Goal: Task Accomplishment & Management: Manage account settings

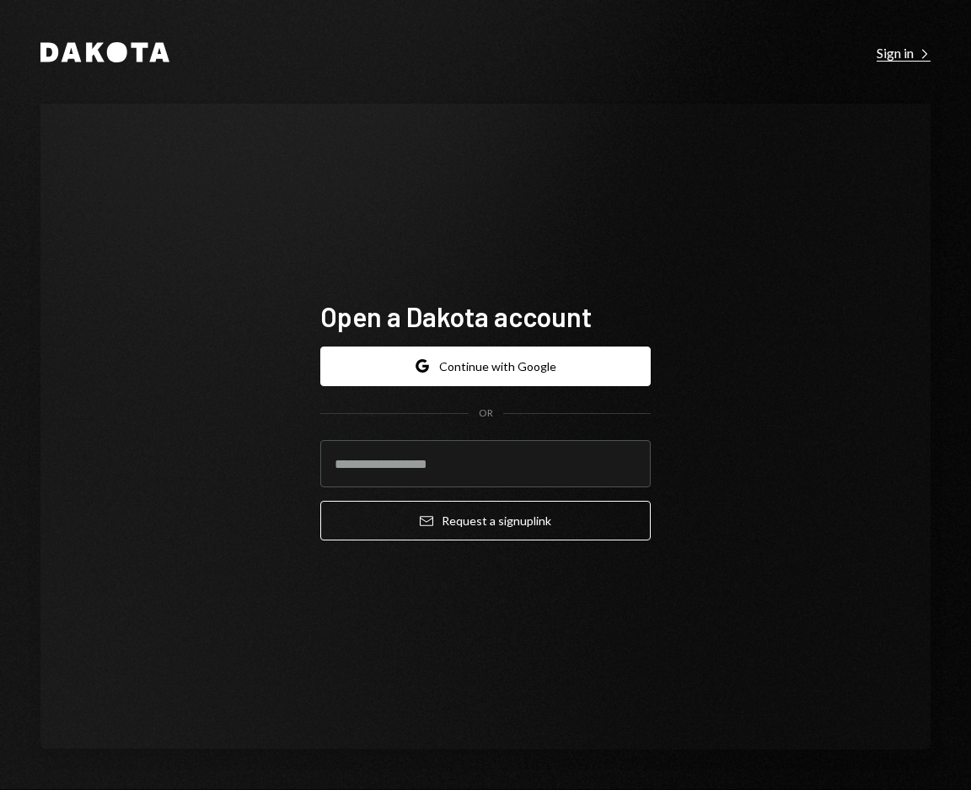
click at [882, 46] on div "Sign in Right Caret" at bounding box center [904, 53] width 54 height 17
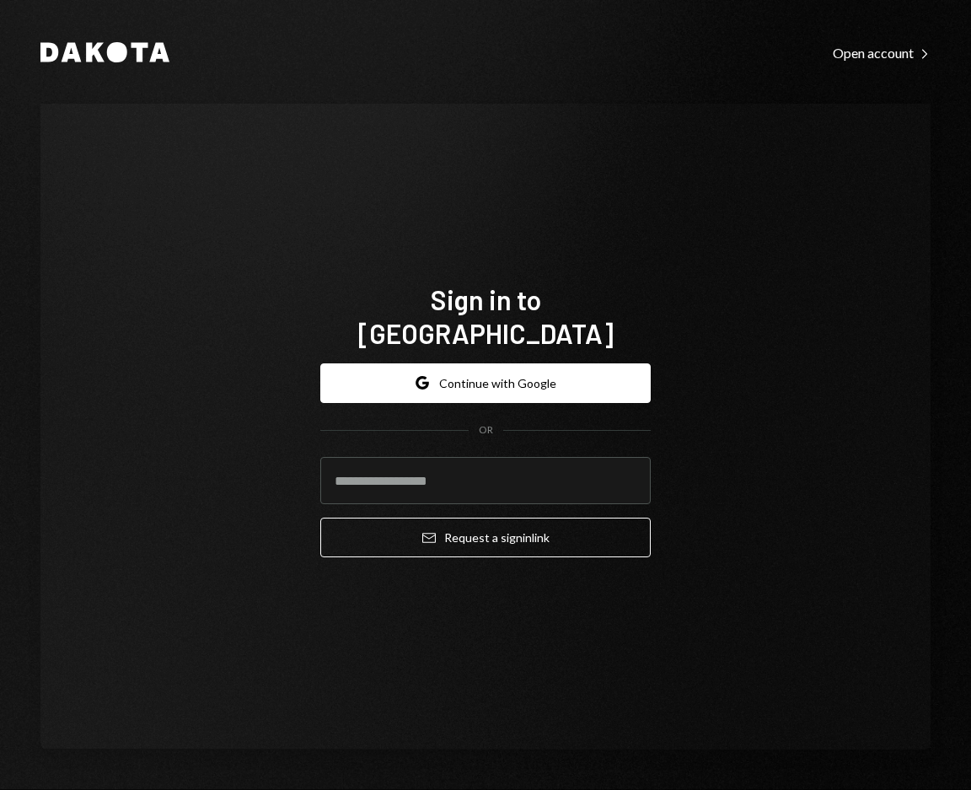
click at [512, 350] on div "Google Continue with Google OR Email Request a sign in link" at bounding box center [485, 461] width 330 height 222
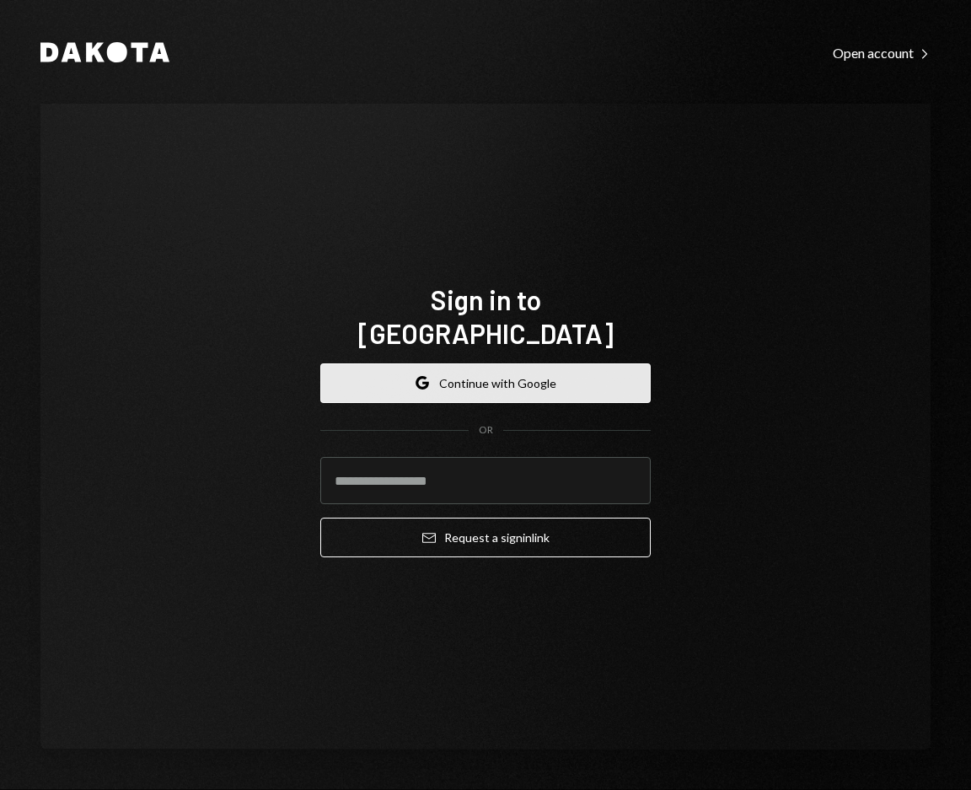
click at [507, 363] on button "Google Continue with Google" at bounding box center [485, 383] width 330 height 40
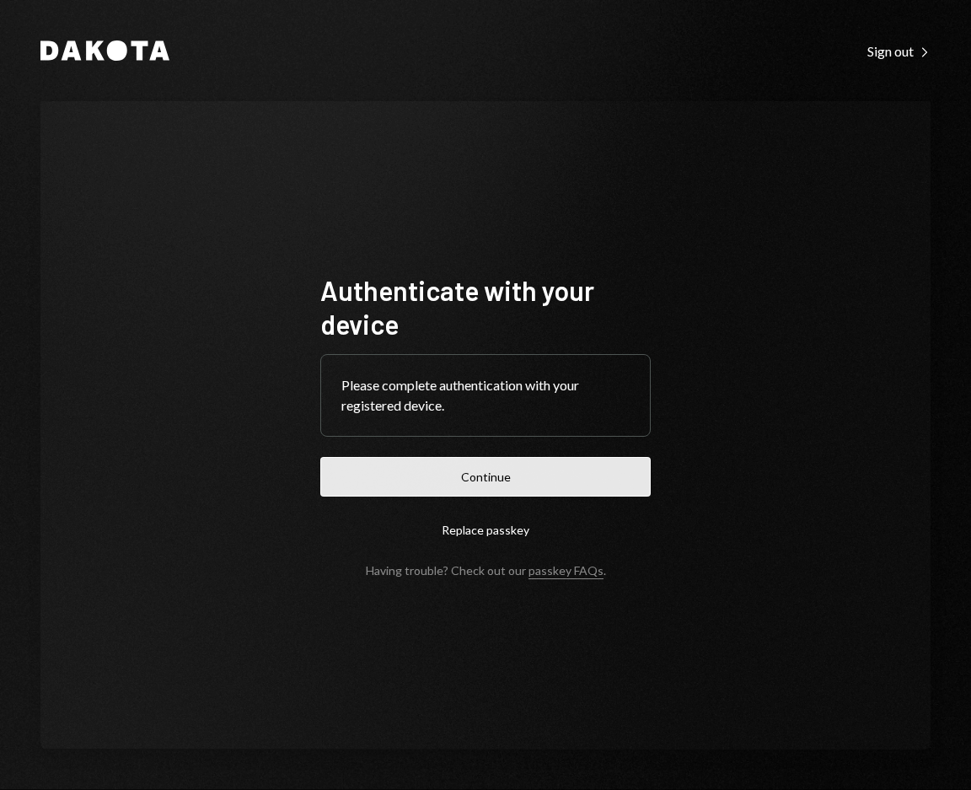
click at [469, 486] on button "Continue" at bounding box center [485, 477] width 330 height 40
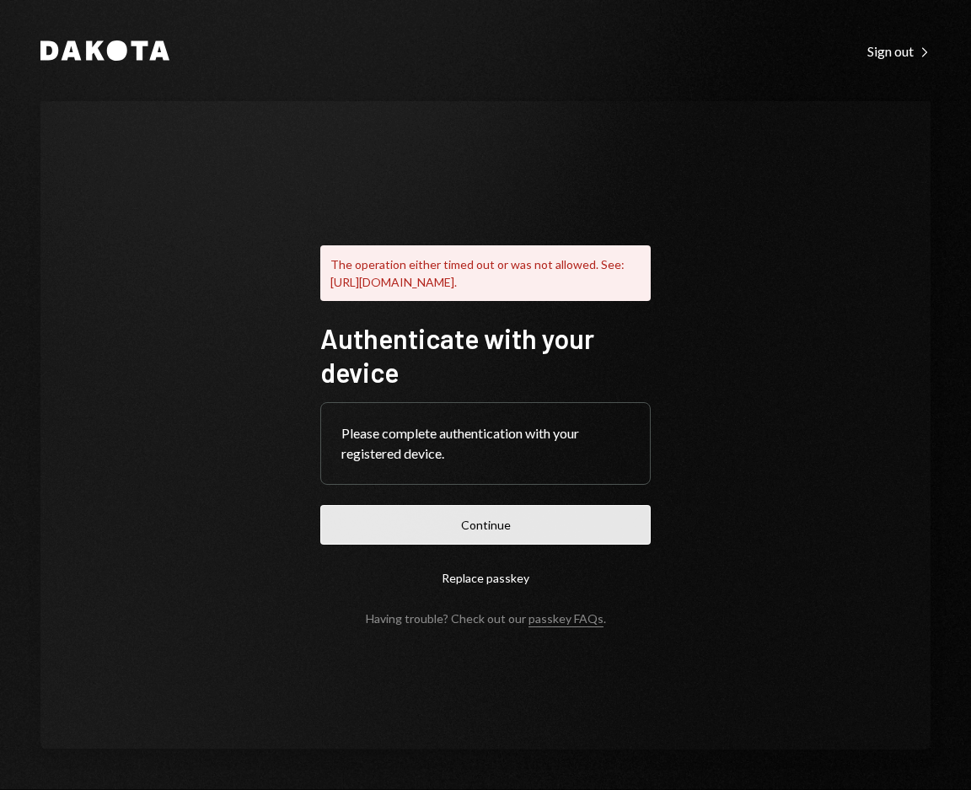
click at [573, 527] on button "Continue" at bounding box center [485, 525] width 330 height 40
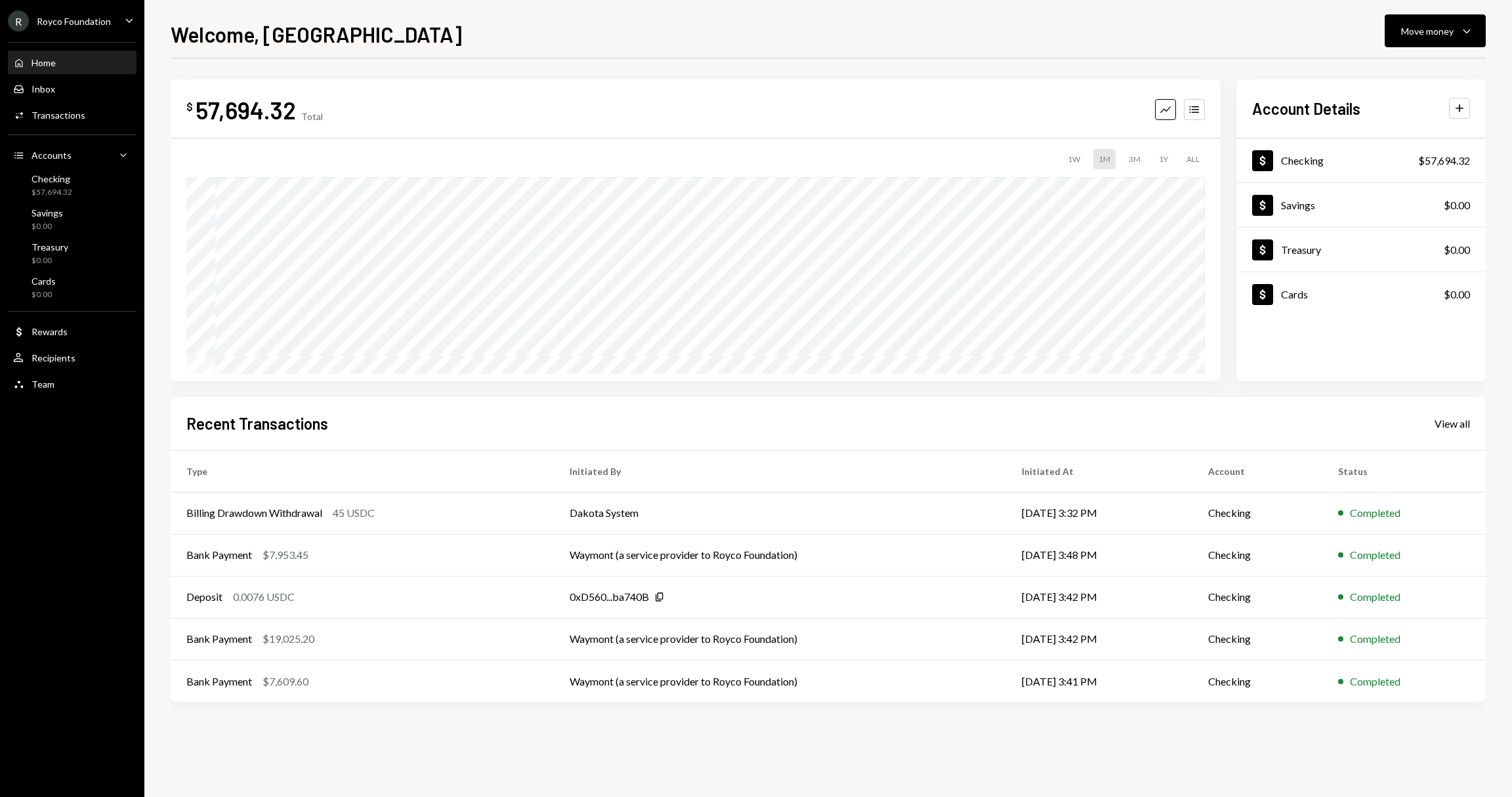
click at [98, 131] on div "Home Home Inbox Inbox Activities Transactions Accounts Accounts Caret Down Chec…" at bounding box center [72, 216] width 144 height 364
click at [100, 121] on div "Activities Transactions" at bounding box center [72, 115] width 118 height 12
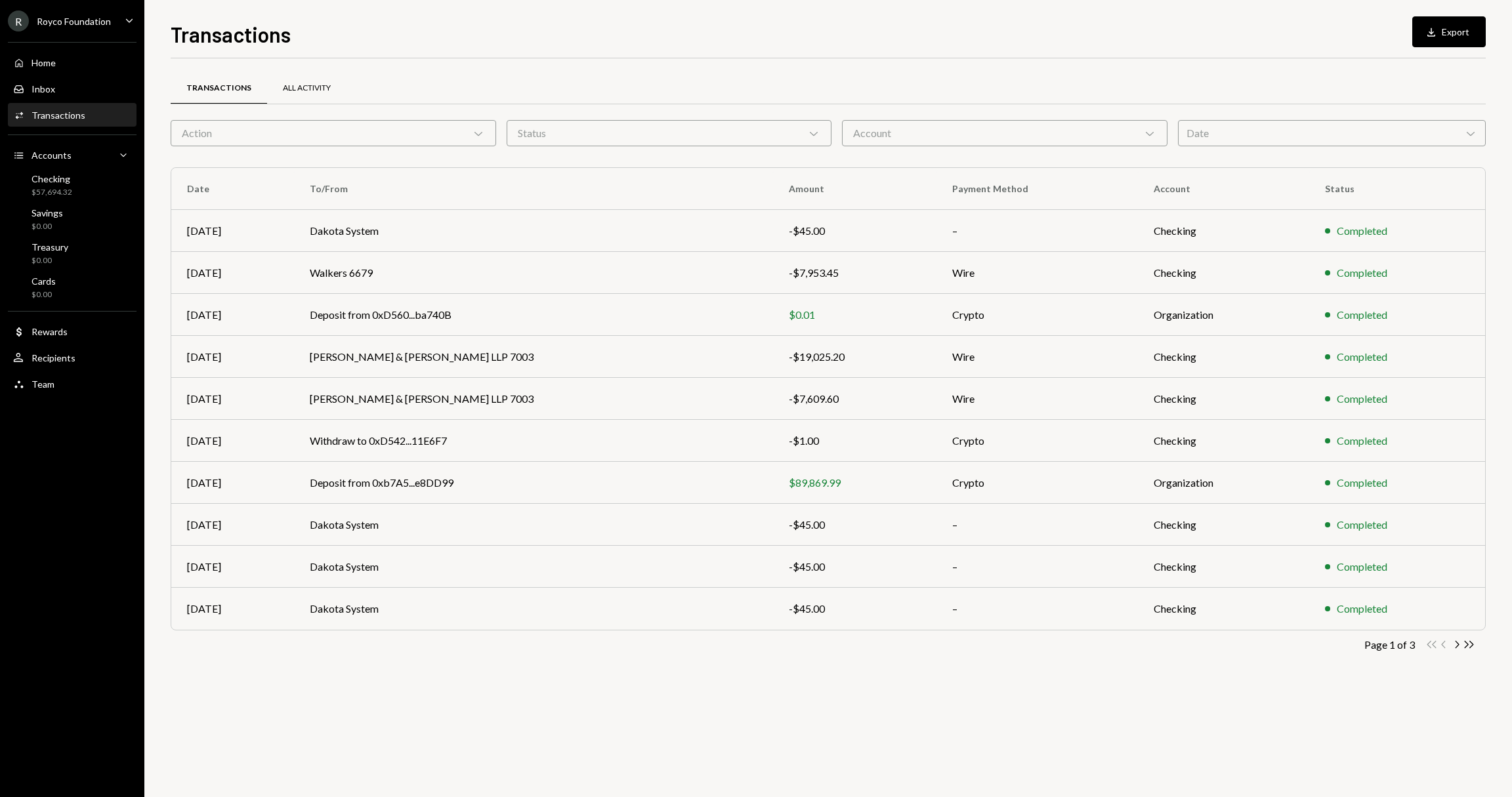
click at [304, 87] on div "All Activity" at bounding box center [307, 88] width 48 height 11
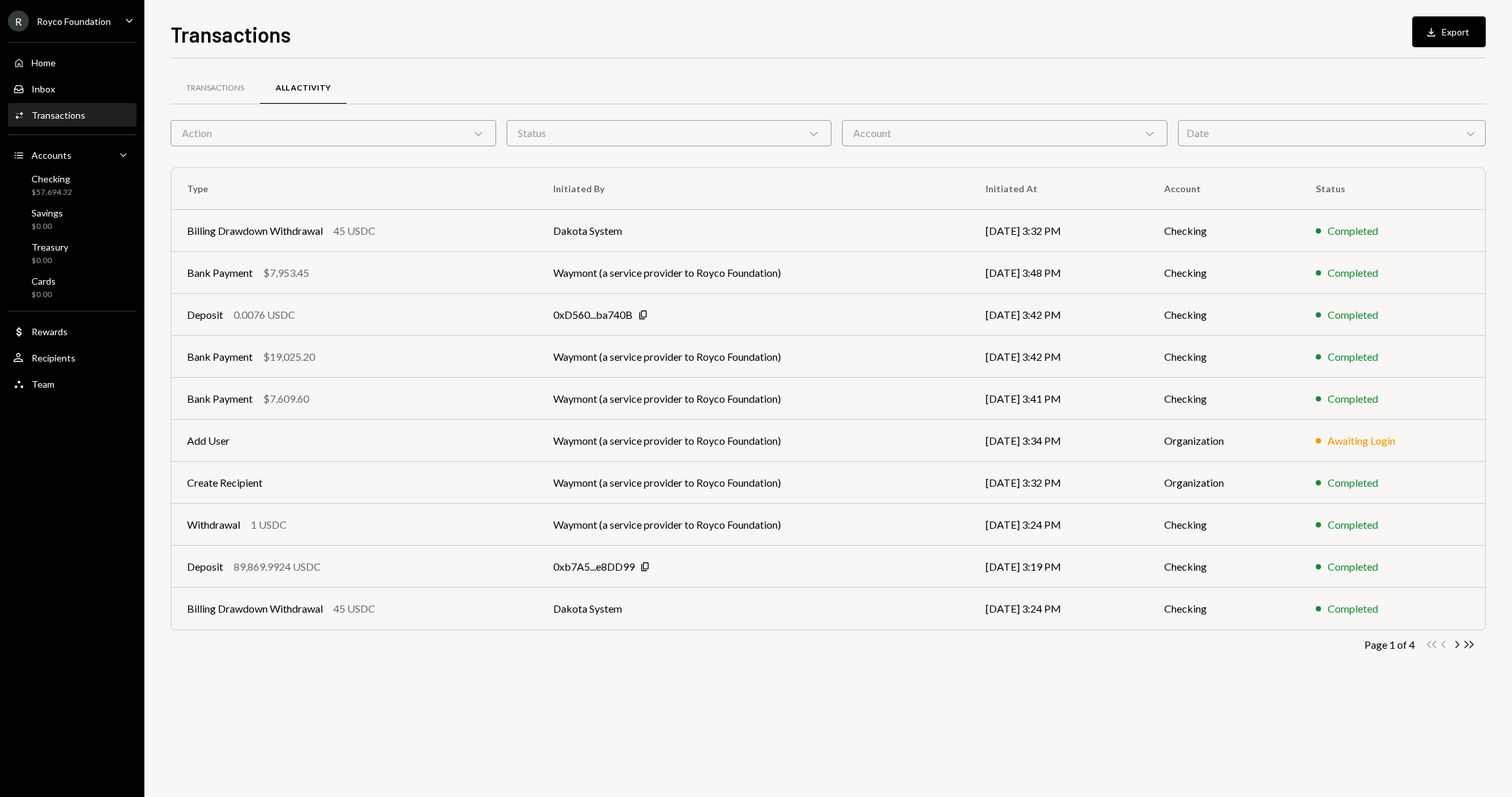
click at [312, 125] on div "Action Chevron Down" at bounding box center [333, 133] width 325 height 26
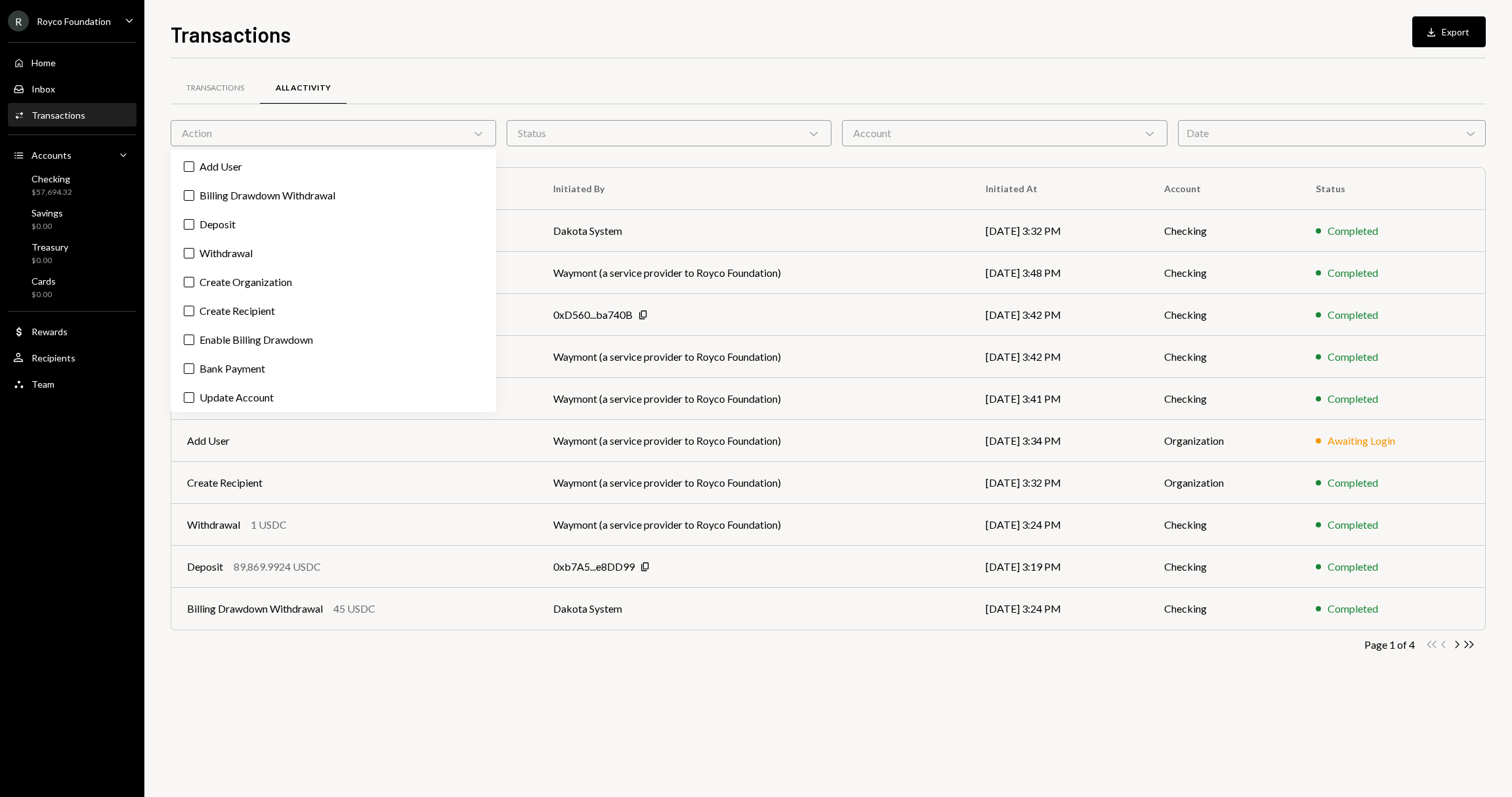
click at [314, 124] on div "Action Chevron Down" at bounding box center [333, 133] width 325 height 26
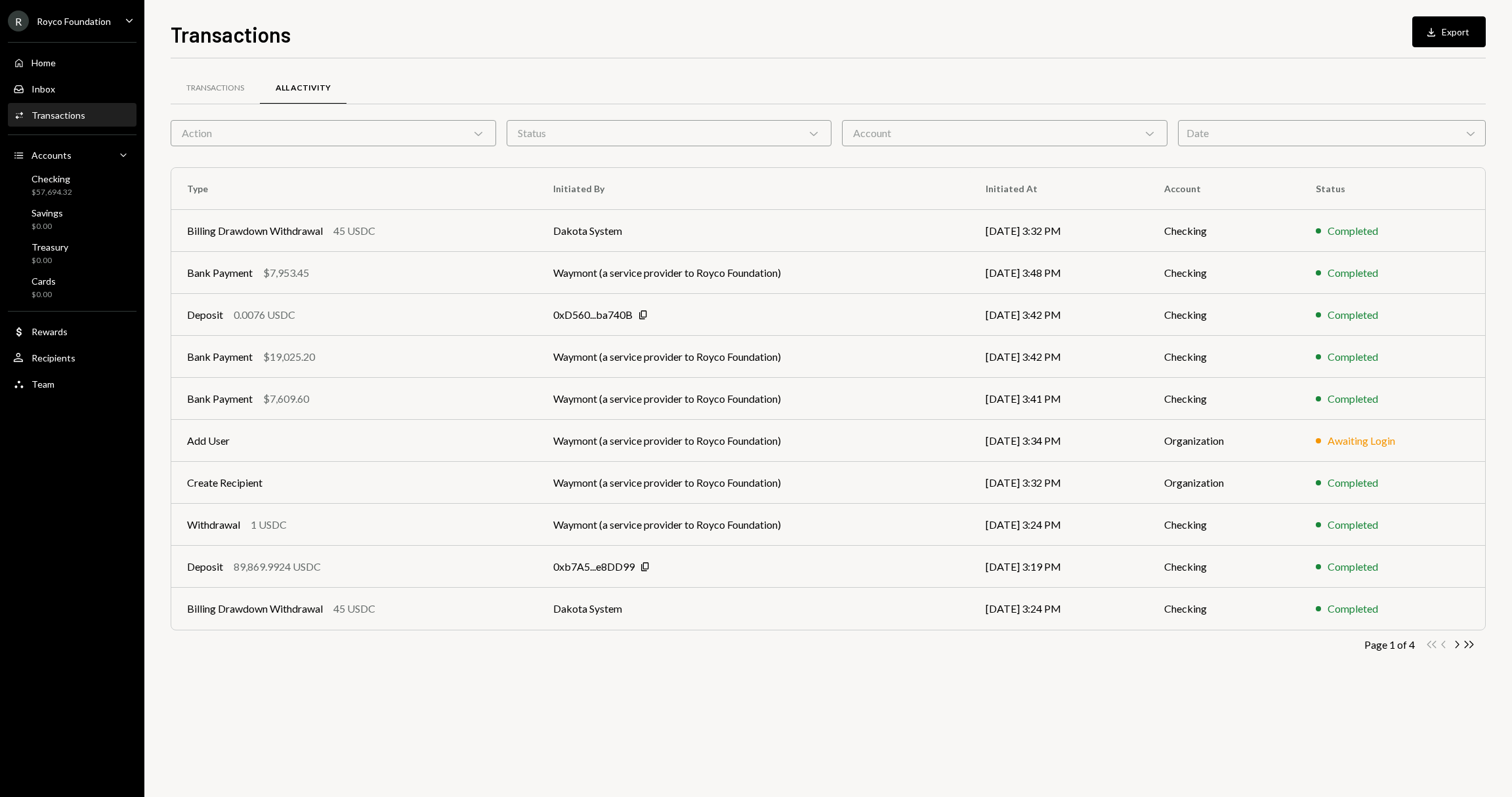
click at [755, 135] on div "Account Chevron Down" at bounding box center [1004, 133] width 325 height 26
click at [755, 135] on div "Date Chevron Down" at bounding box center [1331, 133] width 308 height 26
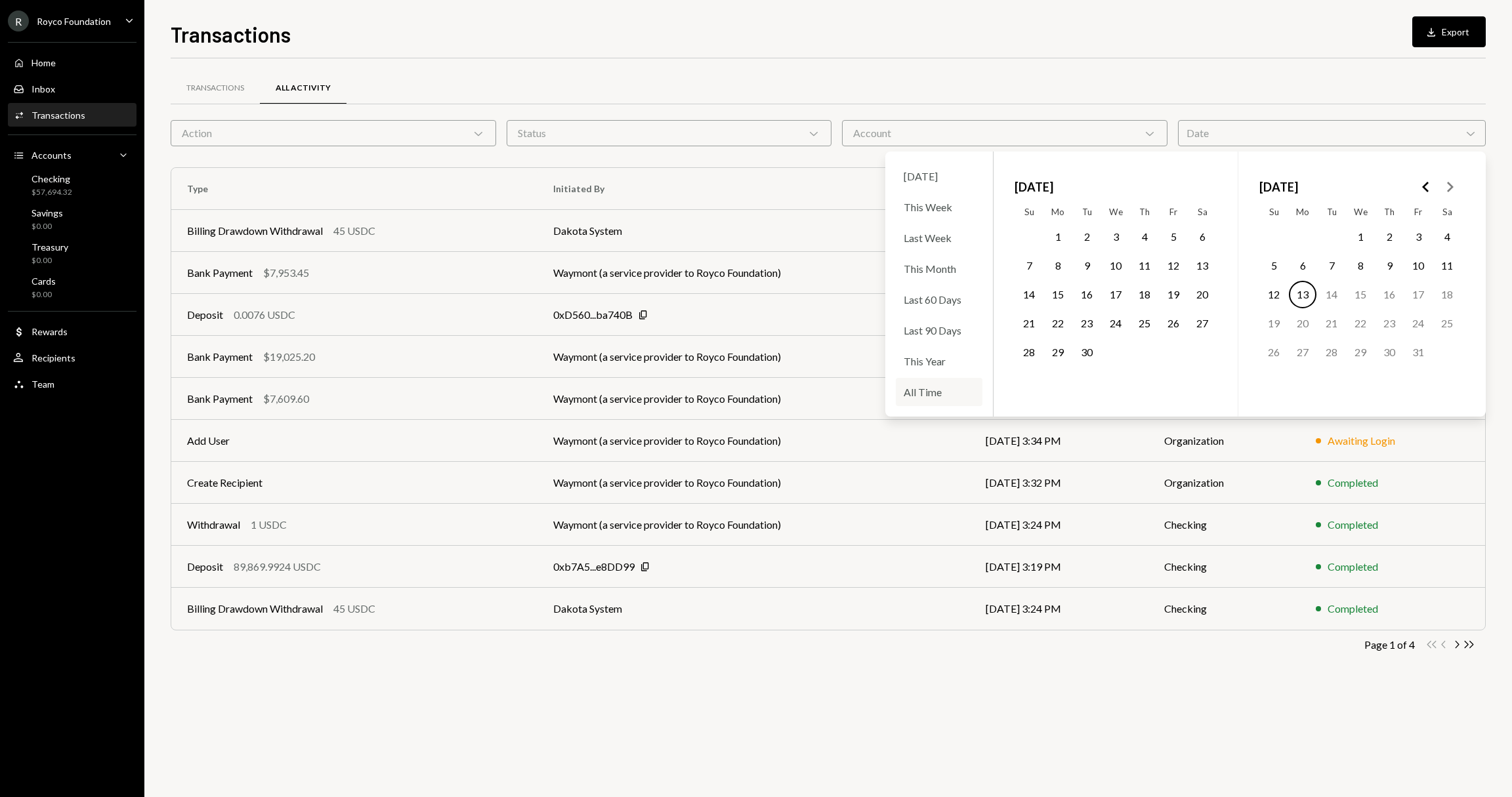
click at [755, 388] on div "All Time" at bounding box center [938, 391] width 86 height 28
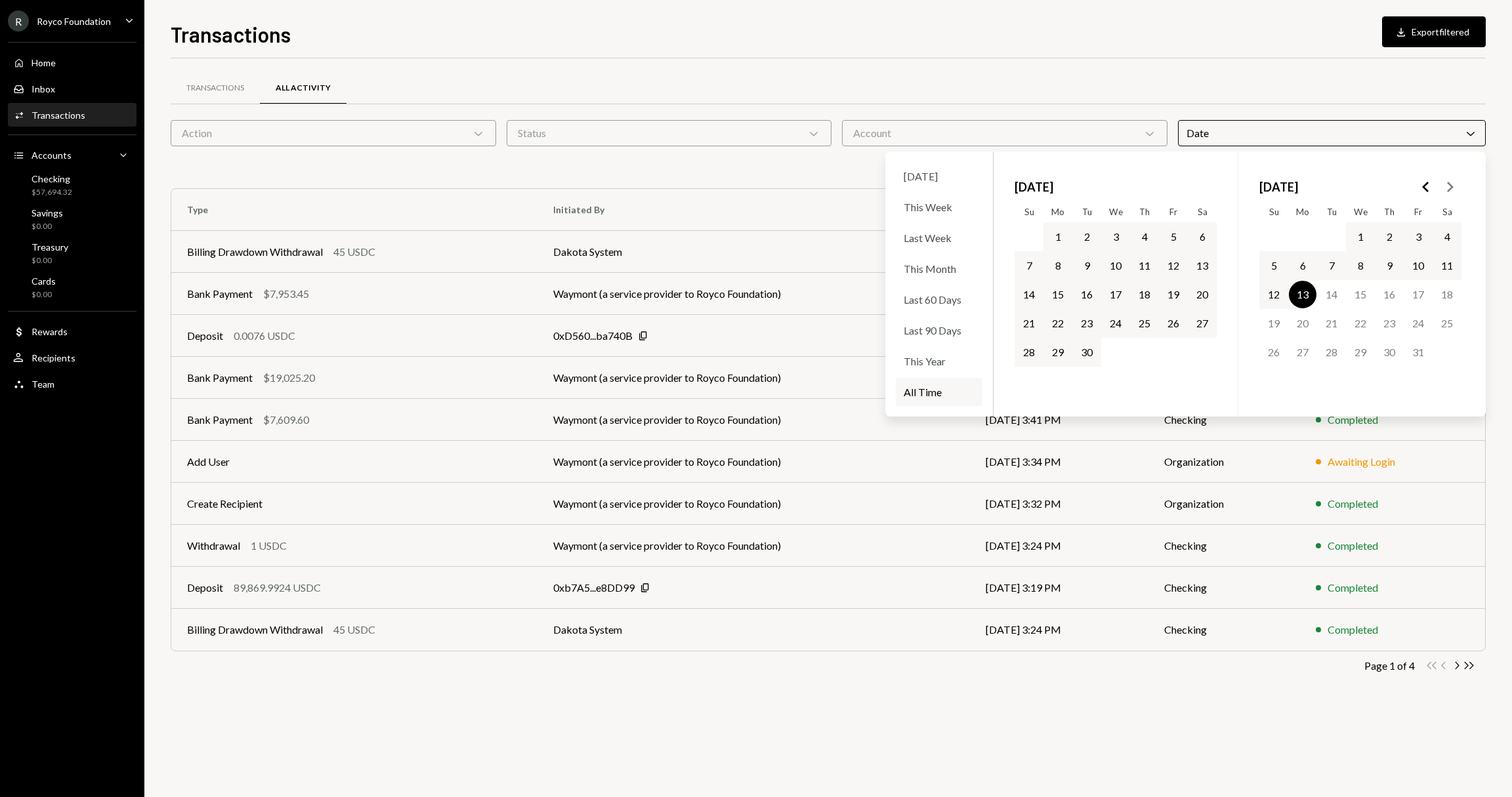
click at [755, 614] on div "Transactions All Activity Action Chevron Down Status Chevron Down Account Chevr…" at bounding box center [828, 427] width 1315 height 739
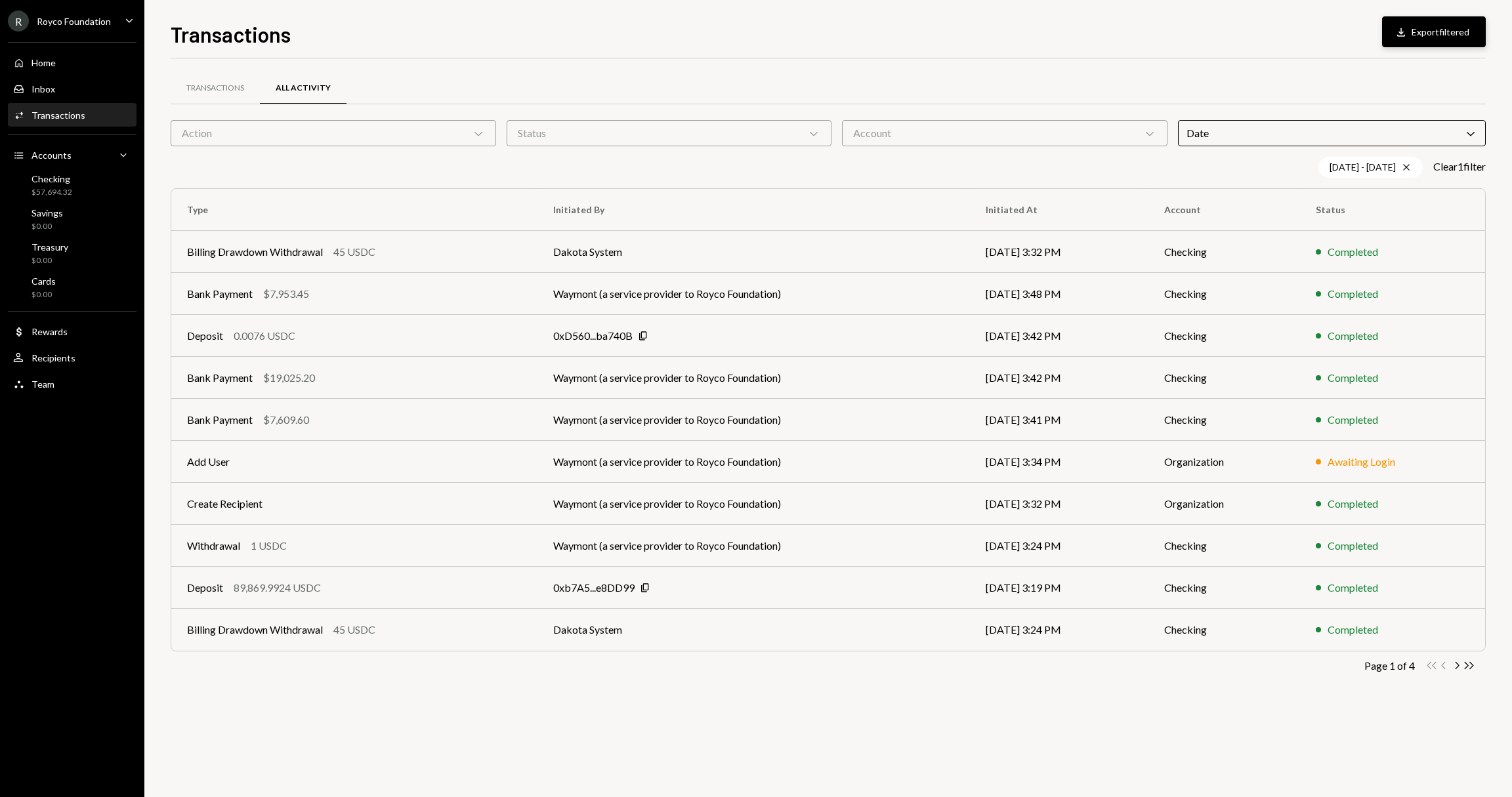
click at [755, 31] on button "Download Export filtered" at bounding box center [1433, 32] width 104 height 31
click at [51, 188] on div "$57,694.32" at bounding box center [51, 192] width 40 height 11
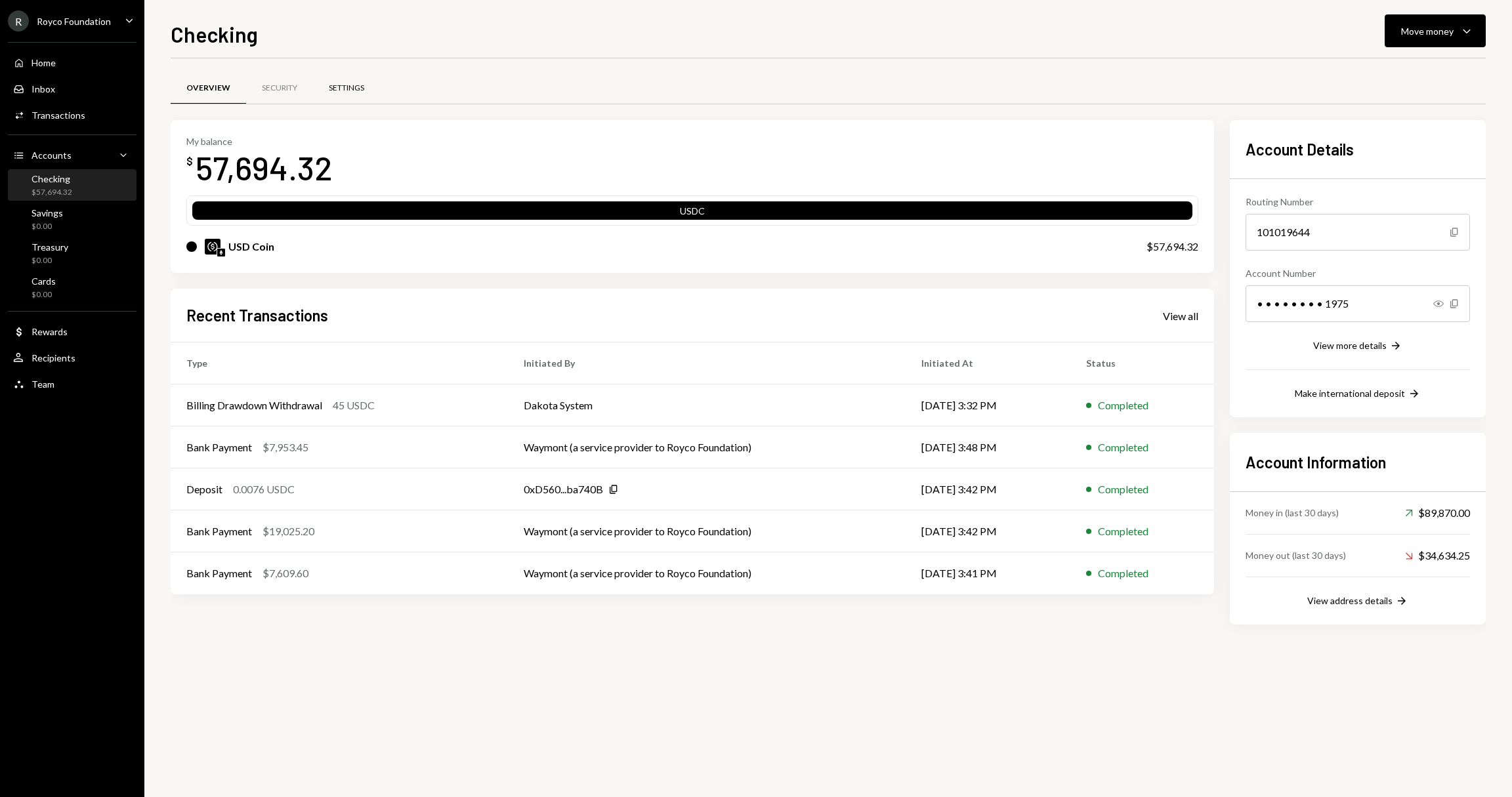
click at [354, 79] on div "Settings" at bounding box center [346, 89] width 67 height 31
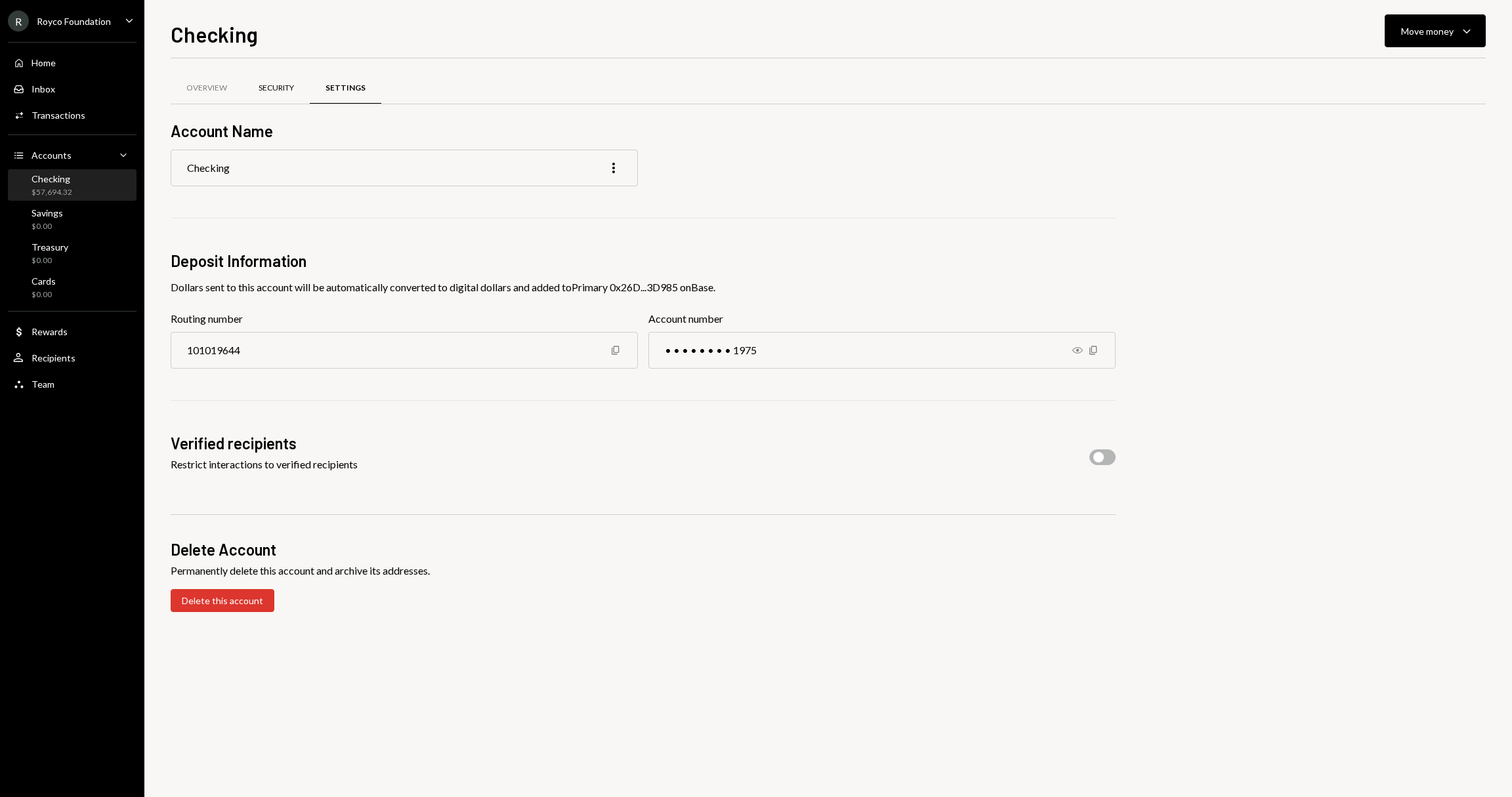
click at [302, 86] on div "Security" at bounding box center [276, 89] width 67 height 31
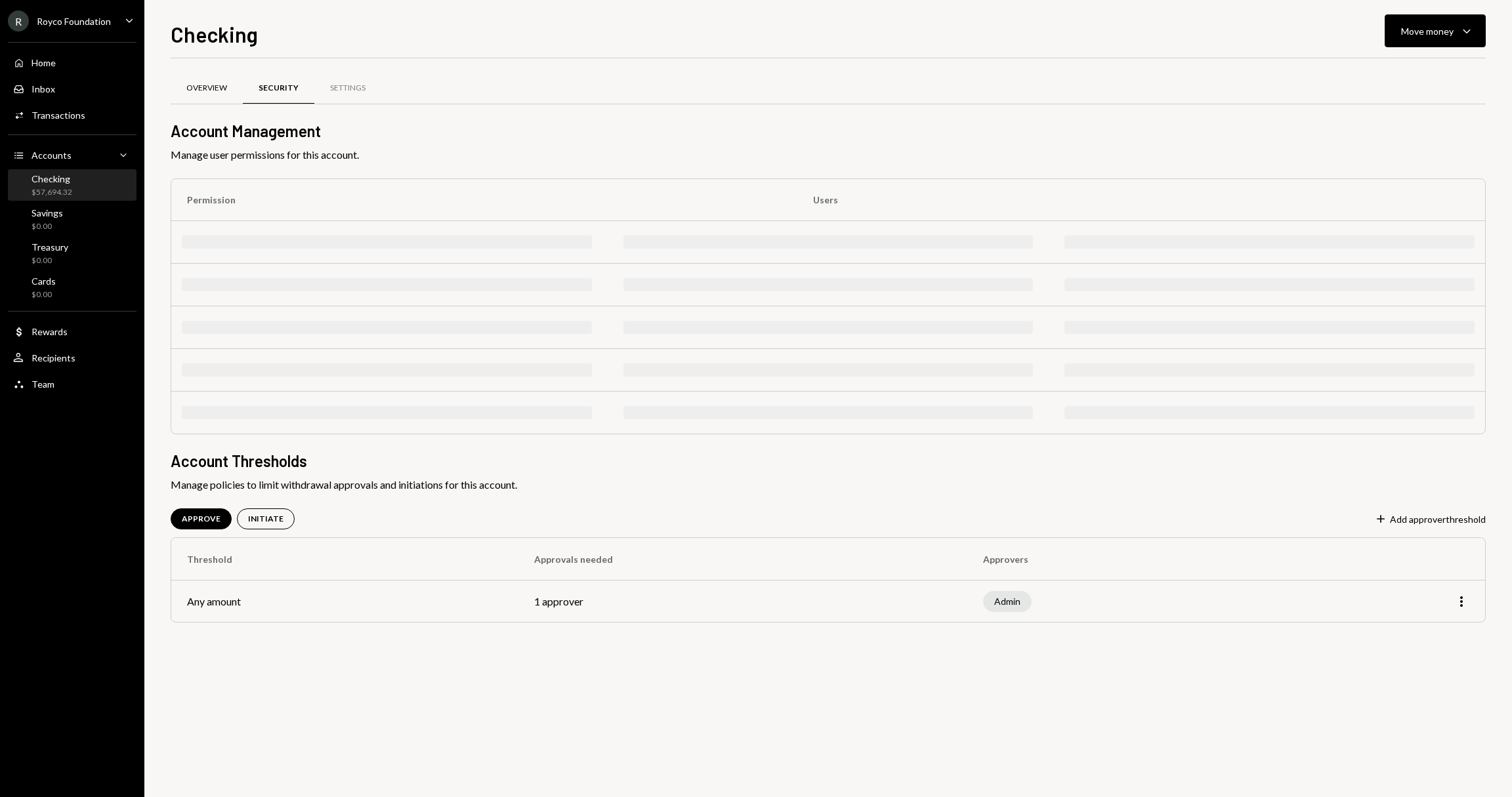
click at [240, 86] on div "Overview" at bounding box center [206, 89] width 72 height 31
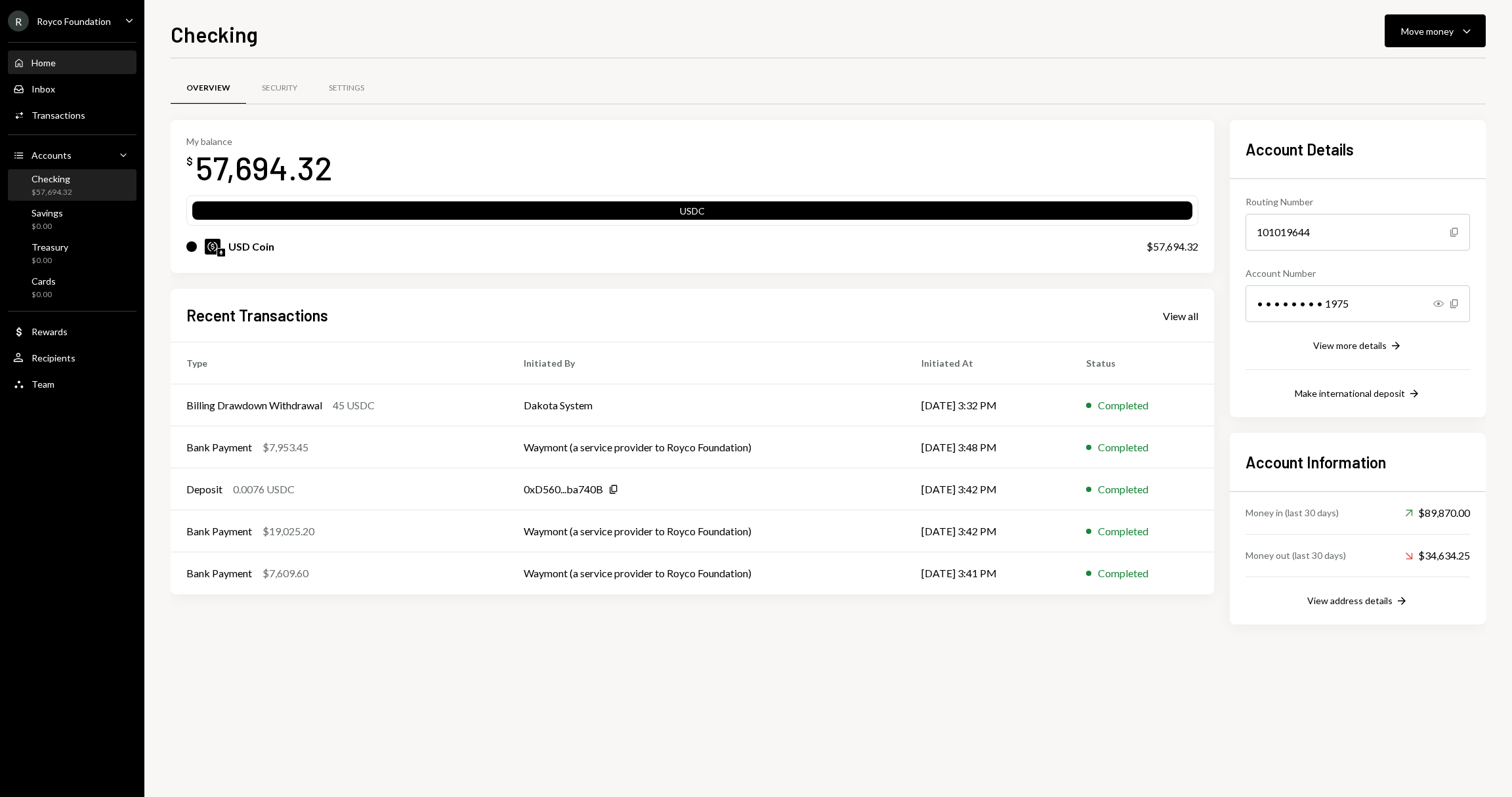
click at [56, 68] on div "Home Home" at bounding box center [72, 62] width 118 height 12
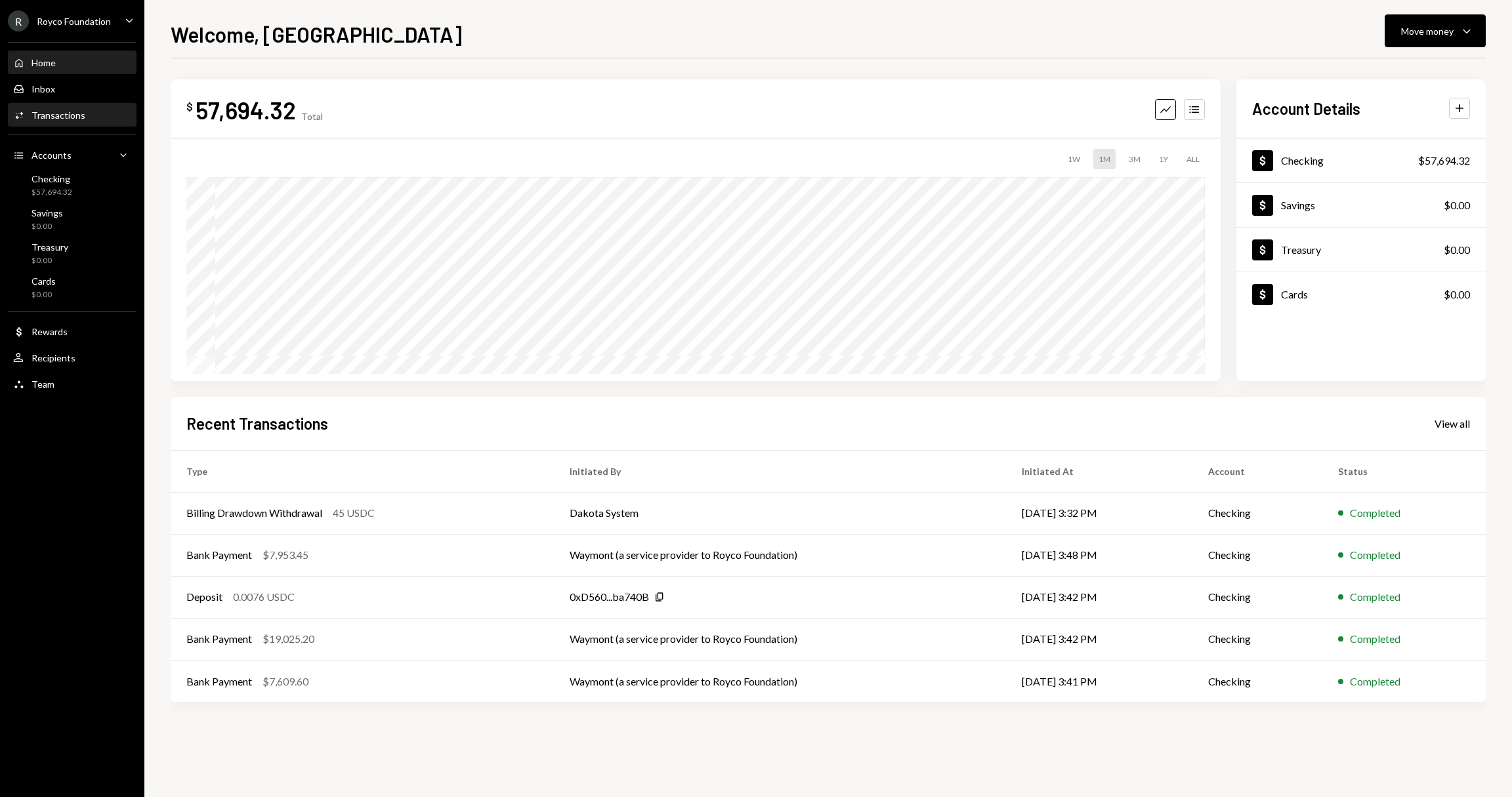
click at [53, 123] on div "Activities Transactions" at bounding box center [72, 115] width 118 height 23
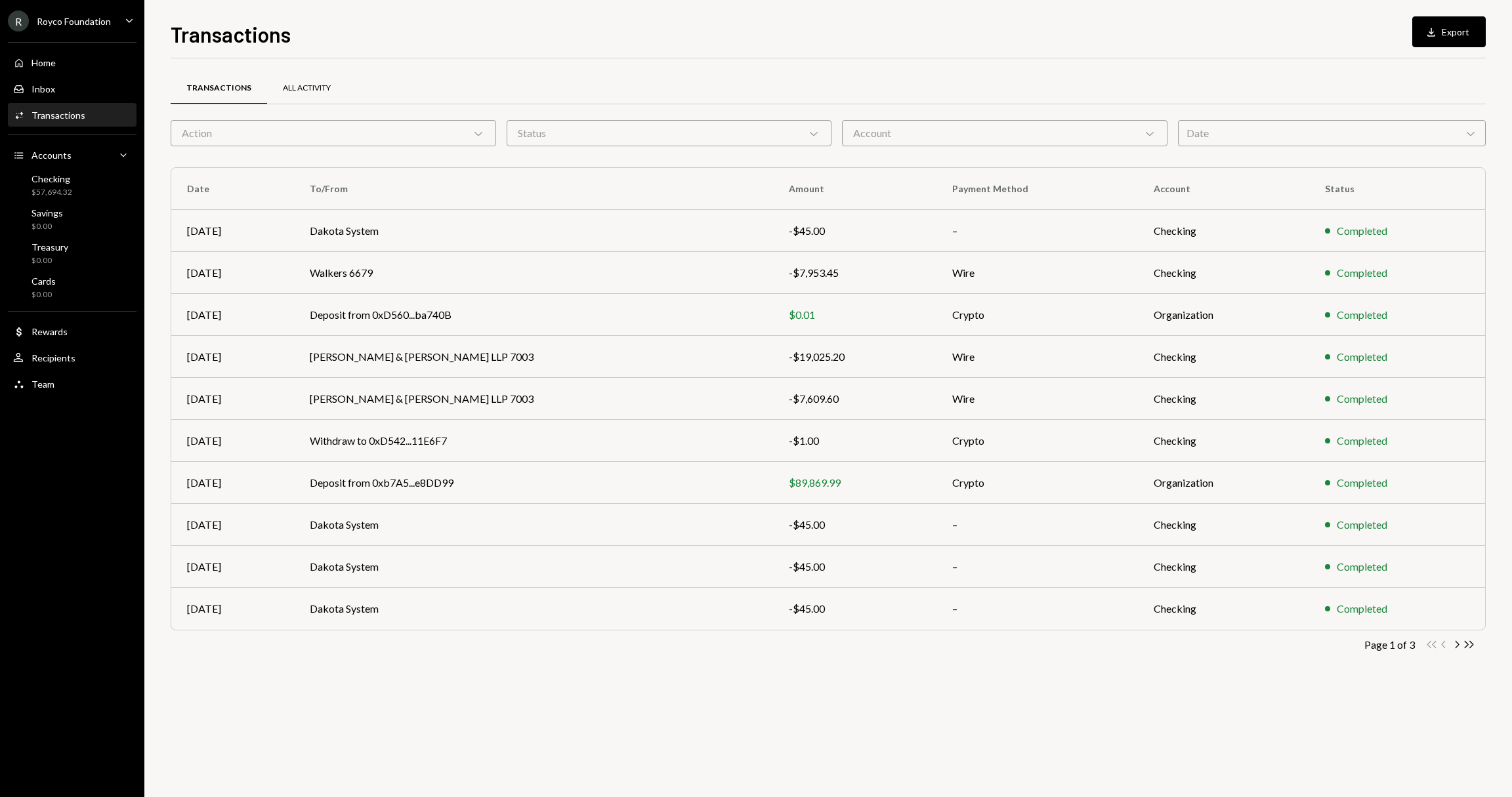
click at [330, 77] on div "All Activity" at bounding box center [307, 89] width 79 height 31
